Goal: Task Accomplishment & Management: Manage account settings

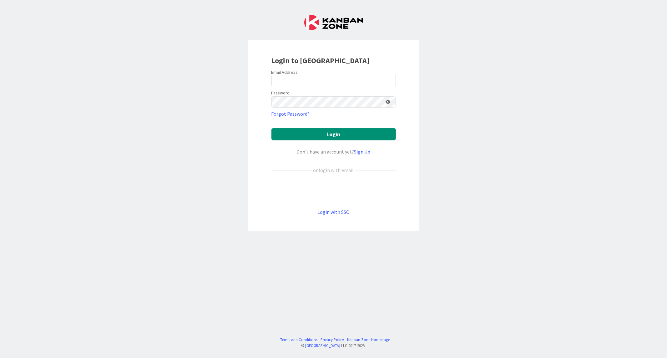
drag, startPoint x: 298, startPoint y: 72, endPoint x: 298, endPoint y: 76, distance: 3.8
click at [298, 76] on div "Email Address" at bounding box center [334, 77] width 125 height 17
click at [299, 77] on input "email" at bounding box center [334, 80] width 125 height 11
paste input "riitta.lapinlampi@ta.fi"
type input "riitta.lapinlampi@ta.fi"
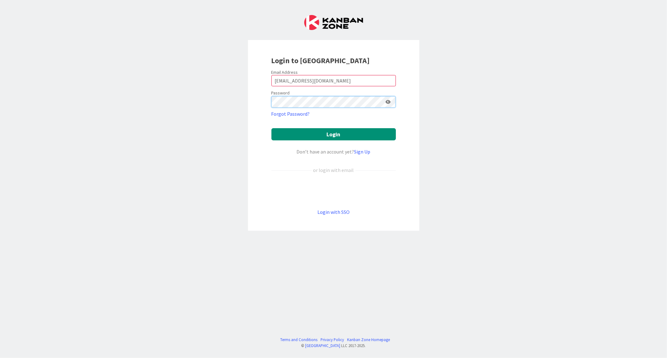
click at [272, 128] on button "Login" at bounding box center [334, 134] width 125 height 12
